Goal: Information Seeking & Learning: Compare options

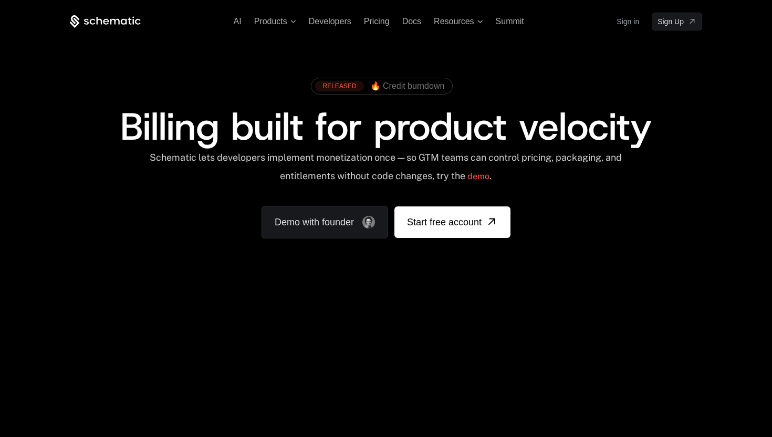
click at [628, 24] on link "Sign in" at bounding box center [628, 21] width 23 height 17
click at [627, 24] on link "Sign in" at bounding box center [628, 21] width 23 height 17
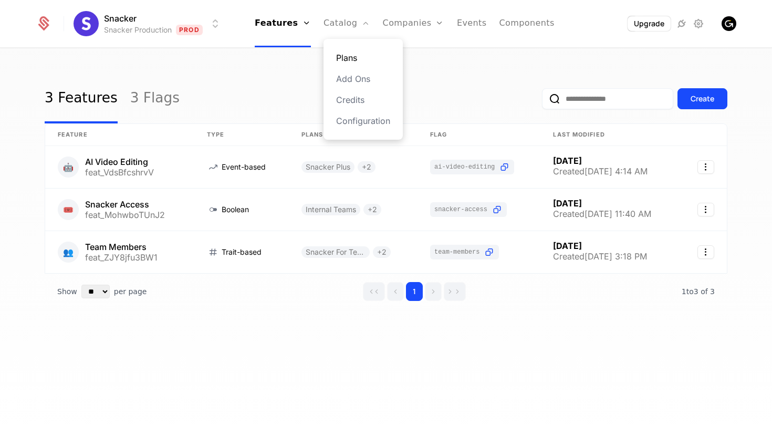
click at [356, 62] on link "Plans" at bounding box center [363, 57] width 54 height 13
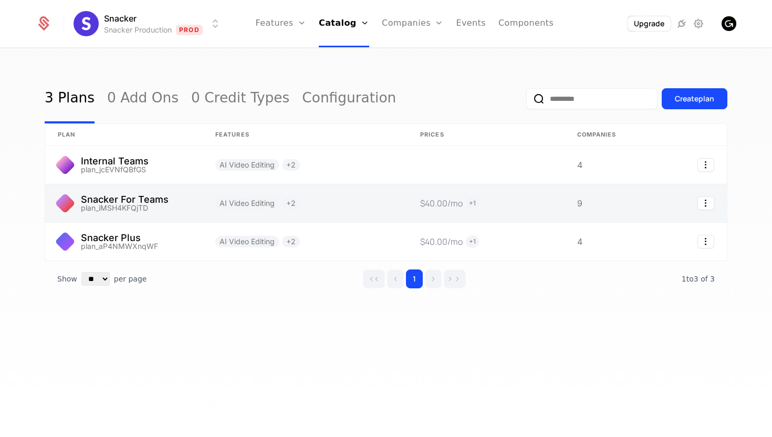
click at [153, 204] on link at bounding box center [124, 203] width 158 height 38
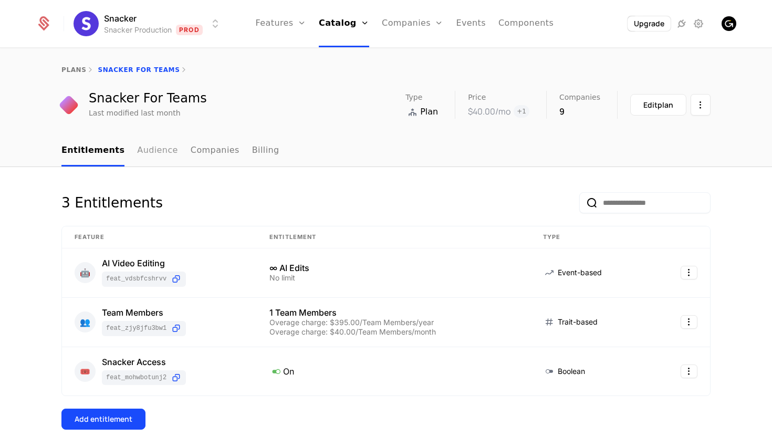
click at [142, 149] on link "Audience" at bounding box center [157, 151] width 41 height 31
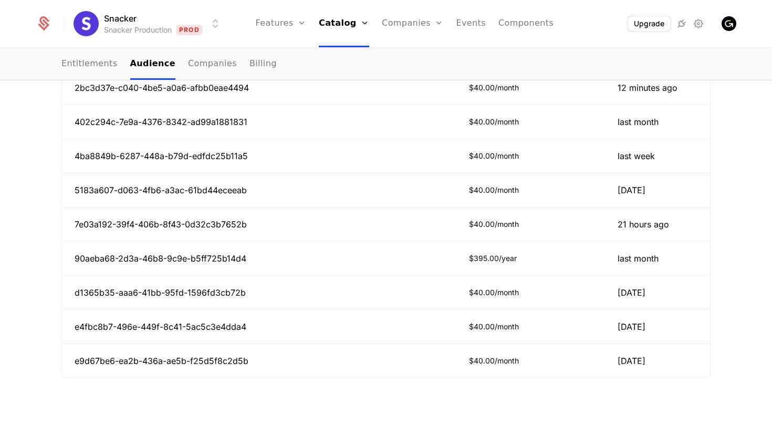
scroll to position [356, 0]
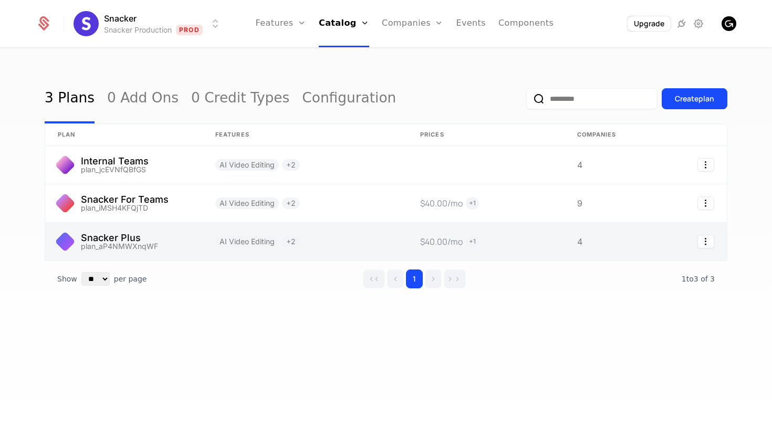
click at [111, 240] on link at bounding box center [124, 242] width 158 height 38
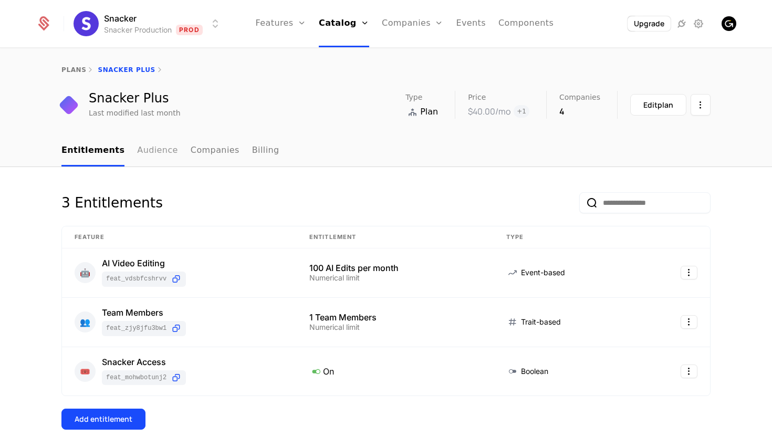
click at [149, 151] on link "Audience" at bounding box center [157, 151] width 41 height 31
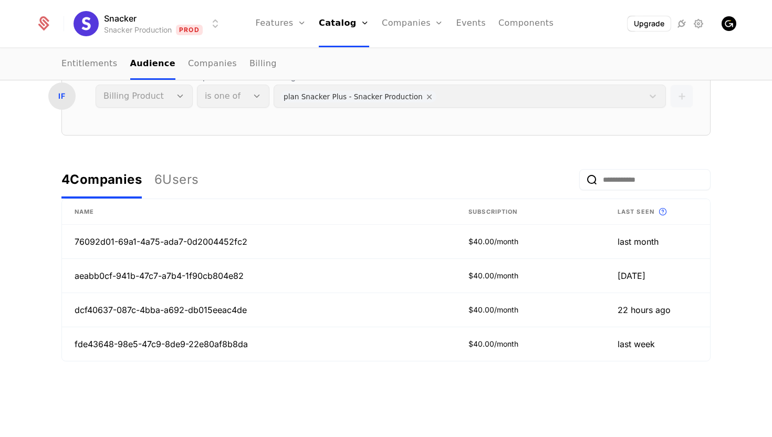
scroll to position [216, 0]
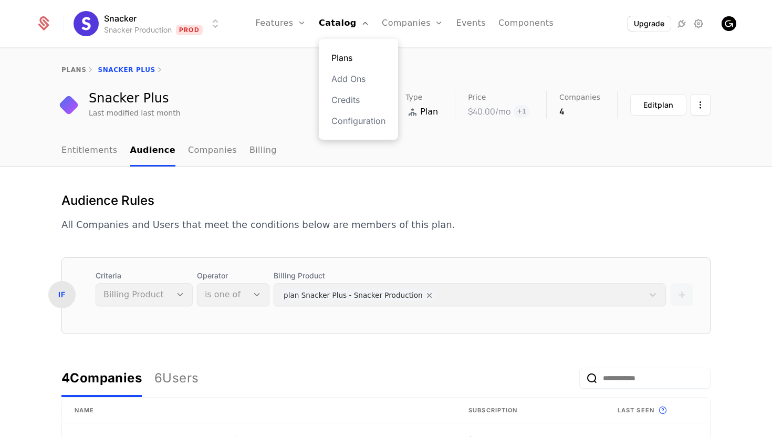
click at [353, 54] on link "Plans" at bounding box center [358, 57] width 54 height 13
